Goal: Transaction & Acquisition: Purchase product/service

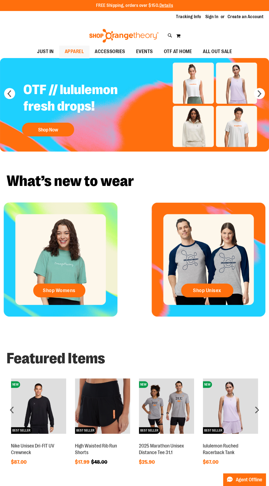
click at [68, 50] on span "APPAREL" at bounding box center [74, 51] width 19 height 12
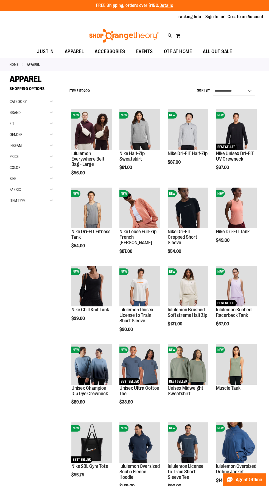
click at [50, 134] on div "Gender" at bounding box center [33, 134] width 47 height 11
click at [30, 145] on span "14 items" at bounding box center [27, 146] width 9 height 6
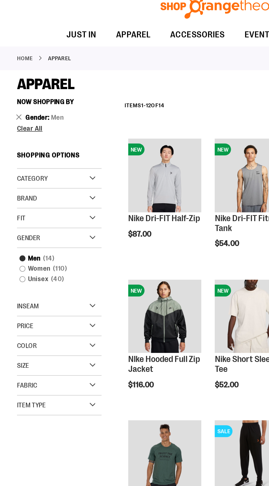
click at [20, 234] on div "Size" at bounding box center [33, 235] width 47 height 11
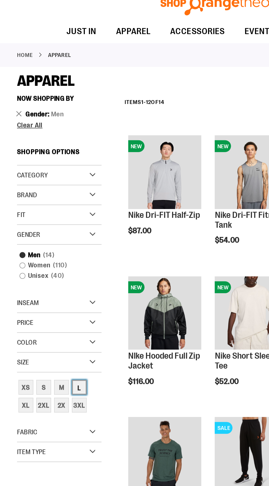
click at [44, 248] on div "L" at bounding box center [44, 249] width 8 height 8
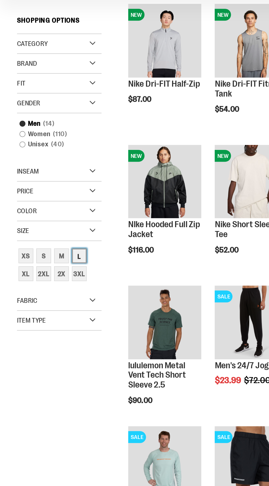
scroll to position [73, 0]
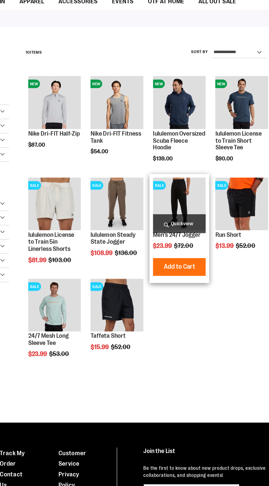
click at [188, 217] on span "Quickview" at bounding box center [188, 223] width 41 height 15
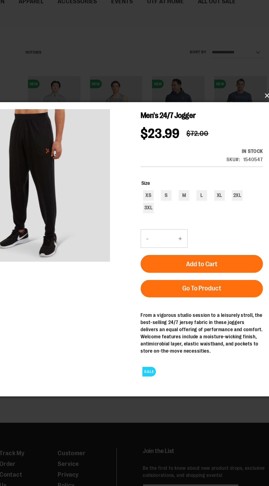
click at [252, 130] on button "×" at bounding box center [136, 124] width 247 height 12
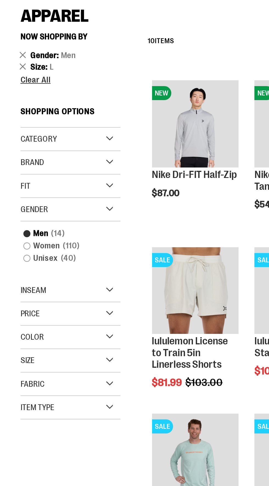
click at [51, 239] on div "Size" at bounding box center [33, 240] width 47 height 11
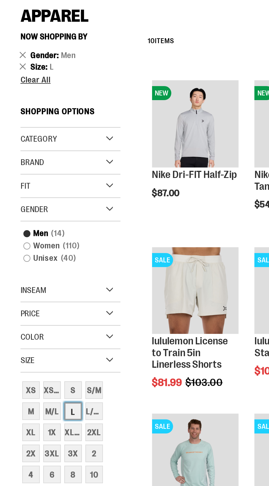
click at [35, 261] on div "L" at bounding box center [34, 264] width 8 height 8
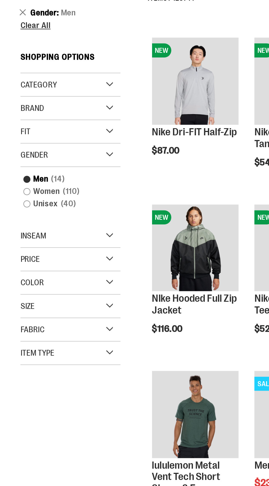
click at [51, 234] on div "Size" at bounding box center [33, 234] width 47 height 11
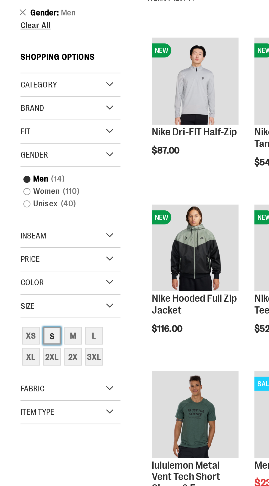
click at [25, 247] on div "S" at bounding box center [24, 249] width 8 height 8
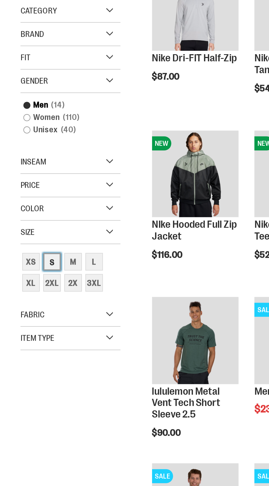
scroll to position [37, 0]
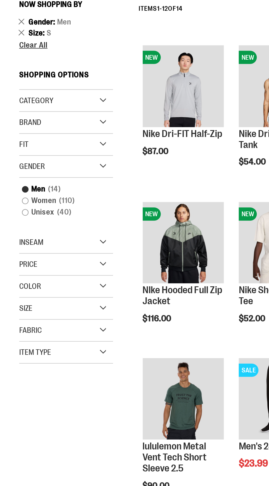
click at [51, 239] on div "Size" at bounding box center [33, 240] width 47 height 11
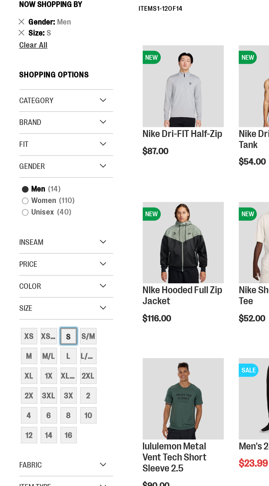
click at [35, 255] on div "S" at bounding box center [34, 254] width 8 height 8
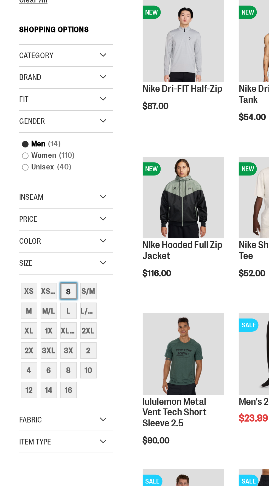
scroll to position [57, 0]
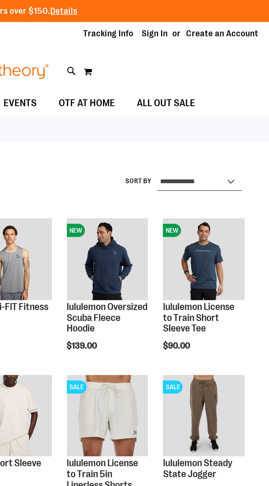
click at [239, 89] on select "**********" at bounding box center [234, 91] width 42 height 9
select select "*********"
click at [213, 87] on select "**********" at bounding box center [234, 91] width 42 height 9
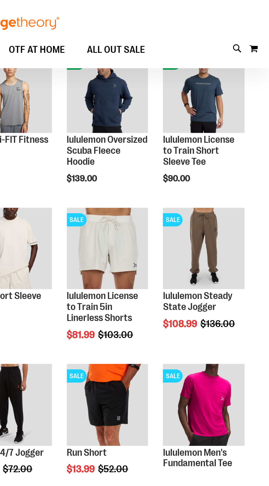
scroll to position [84, 0]
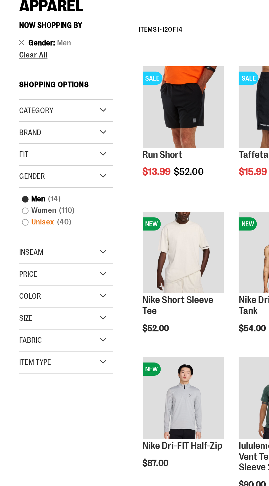
click at [33, 185] on span "40 items" at bounding box center [32, 187] width 10 height 6
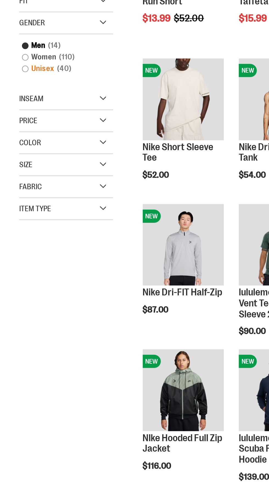
scroll to position [84, 0]
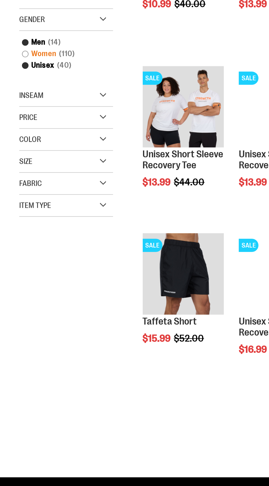
click at [13, 135] on link "Women 110 items" at bounding box center [30, 136] width 45 height 6
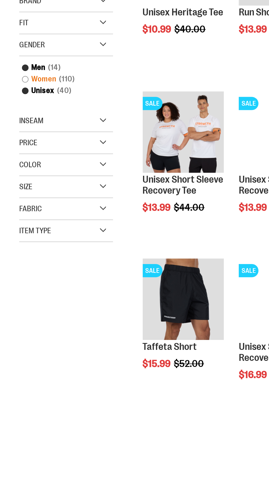
scroll to position [37, 0]
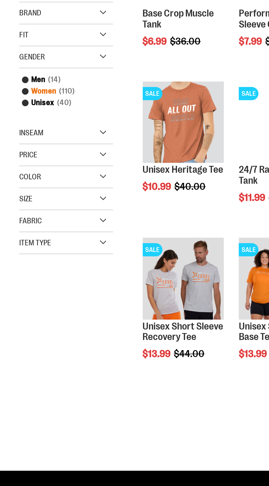
click at [12, 154] on link "Women 110 items" at bounding box center [30, 155] width 45 height 6
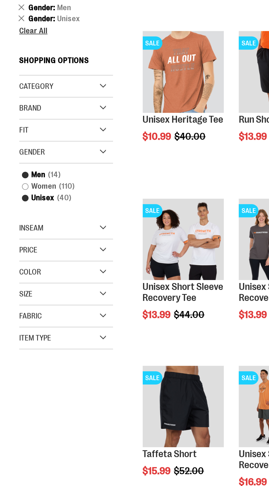
scroll to position [8, 0]
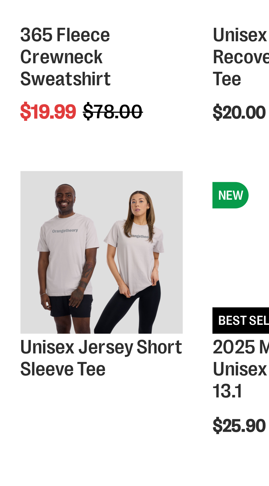
scroll to position [17, 0]
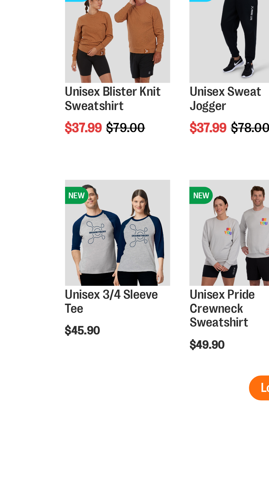
scroll to position [344, 0]
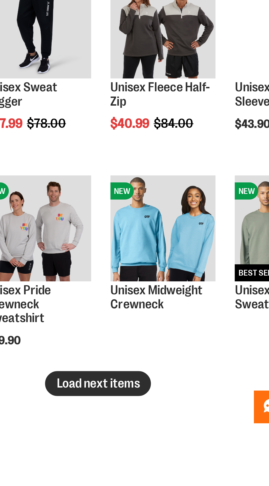
click at [176, 470] on span "Load next items" at bounding box center [163, 469] width 32 height 5
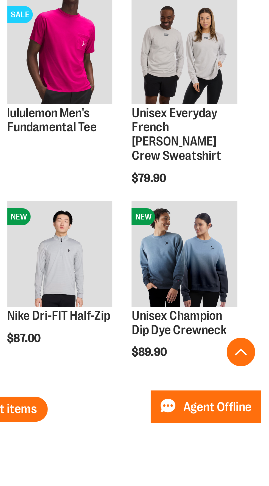
scroll to position [568, 0]
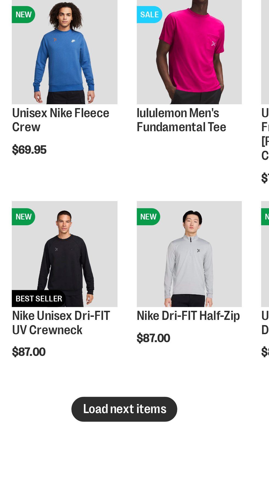
click at [179, 477] on span "Load next items" at bounding box center [163, 479] width 32 height 5
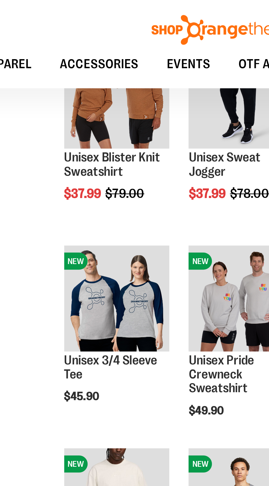
scroll to position [639, 0]
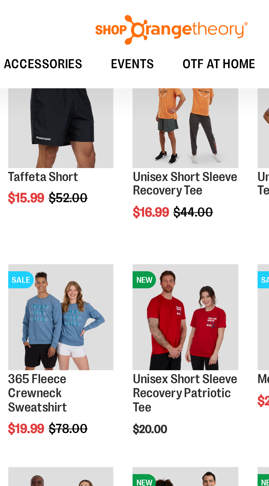
scroll to position [240, 0]
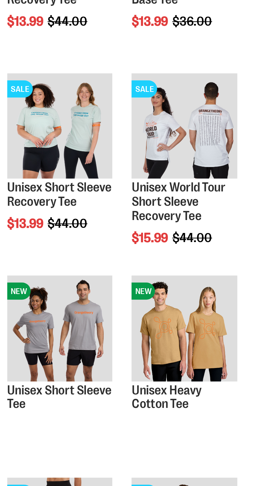
scroll to position [21, 0]
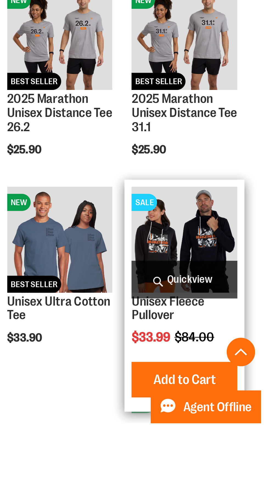
click at [249, 422] on img "product" at bounding box center [236, 414] width 41 height 41
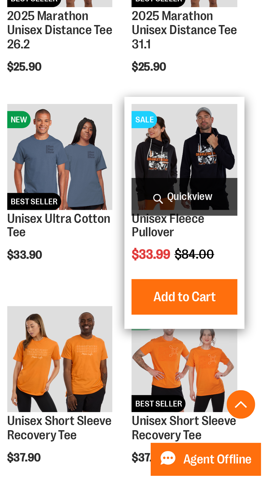
scroll to position [168, 0]
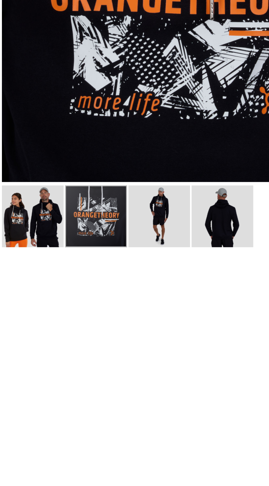
click at [46, 220] on img "image 2 of 4" at bounding box center [43, 214] width 22 height 22
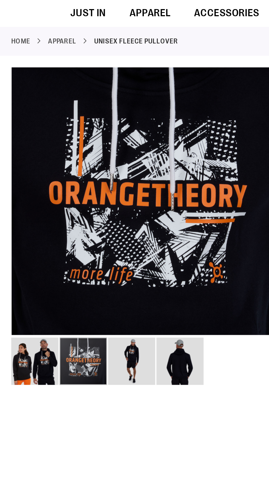
click at [42, 213] on img "image 2 of 4" at bounding box center [43, 214] width 22 height 22
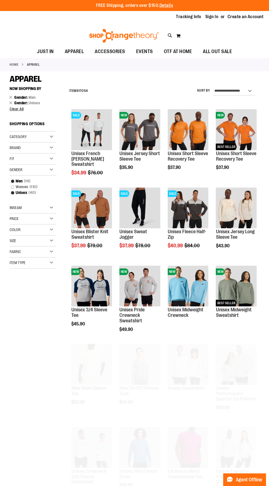
scroll to position [168, 0]
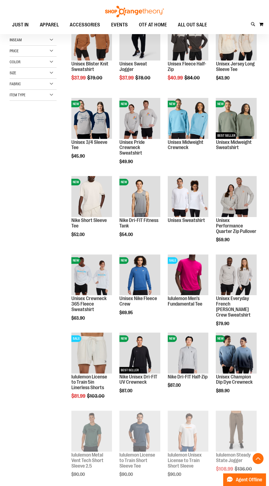
scroll to position [9, 0]
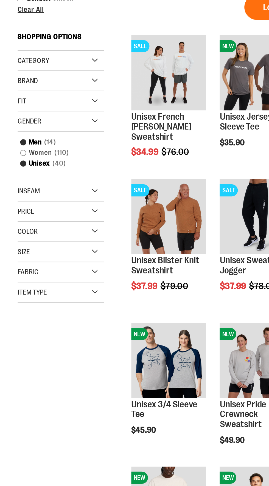
scroll to position [0, 0]
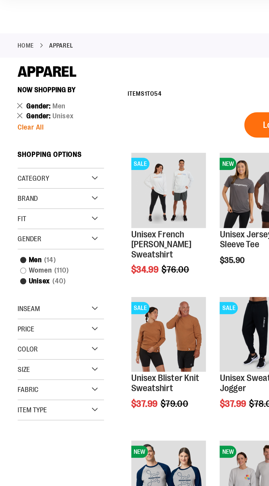
click at [21, 109] on span "Clear All" at bounding box center [17, 108] width 14 height 4
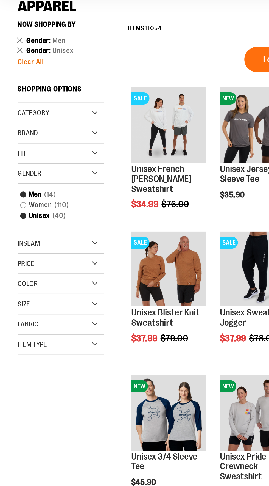
scroll to position [37, 0]
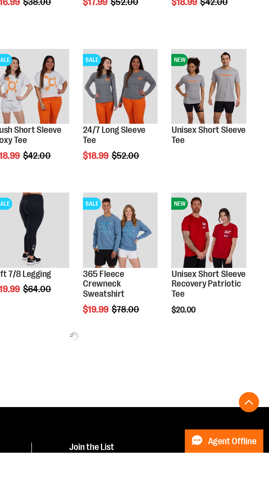
scroll to position [169, 0]
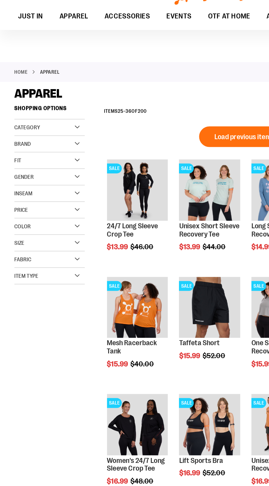
scroll to position [5, 0]
